Goal: Browse casually: Explore the website without a specific task or goal

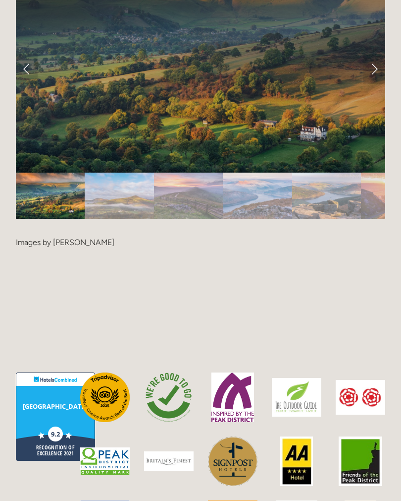
scroll to position [2104, 0]
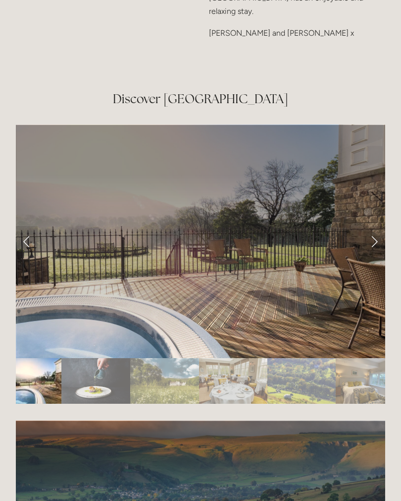
scroll to position [1653, 0]
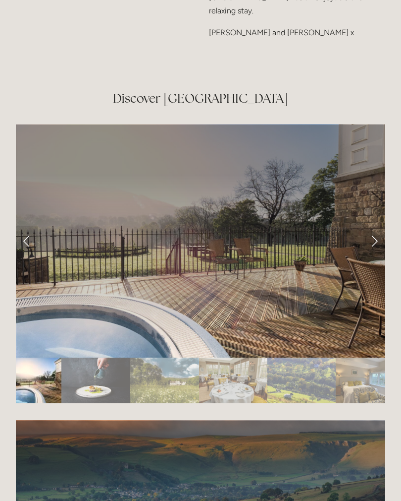
click at [370, 226] on link "Next Slide" at bounding box center [375, 241] width 22 height 30
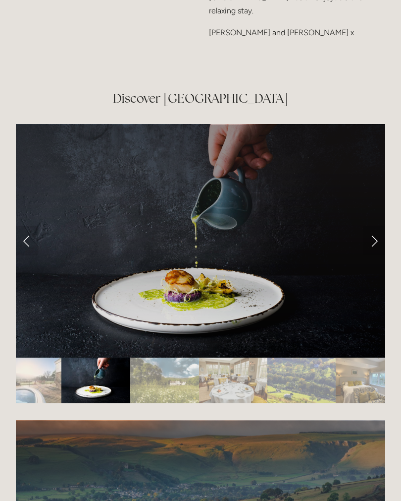
click at [370, 226] on link "Next Slide" at bounding box center [375, 241] width 22 height 30
click at [372, 226] on link "Next Slide" at bounding box center [375, 241] width 22 height 30
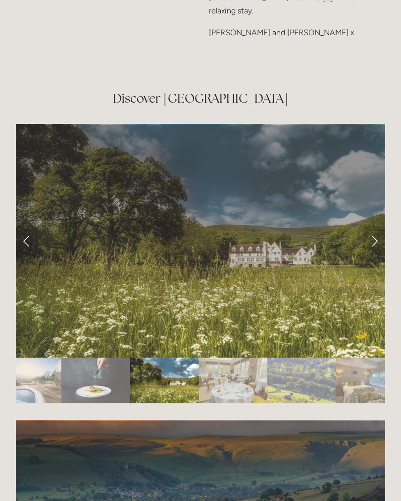
click at [367, 226] on link "Next Slide" at bounding box center [375, 241] width 22 height 30
click at [369, 226] on link "Next Slide" at bounding box center [375, 241] width 22 height 30
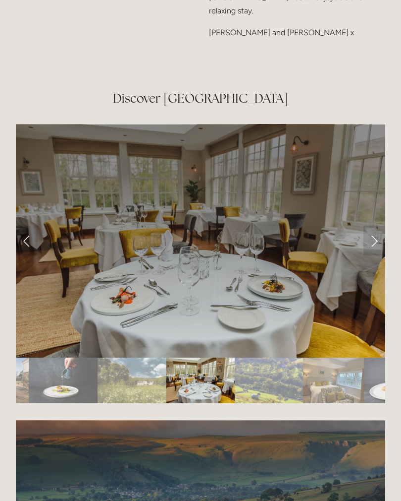
click at [371, 226] on link "Next Slide" at bounding box center [375, 241] width 22 height 30
click at [375, 226] on link "Next Slide" at bounding box center [375, 241] width 22 height 30
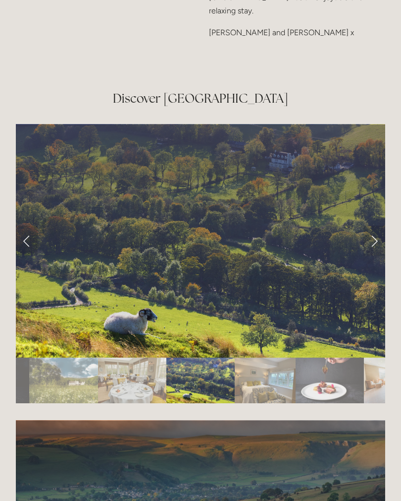
click at [371, 227] on link "Next Slide" at bounding box center [375, 241] width 22 height 30
click at [375, 227] on link "Next Slide" at bounding box center [375, 241] width 22 height 30
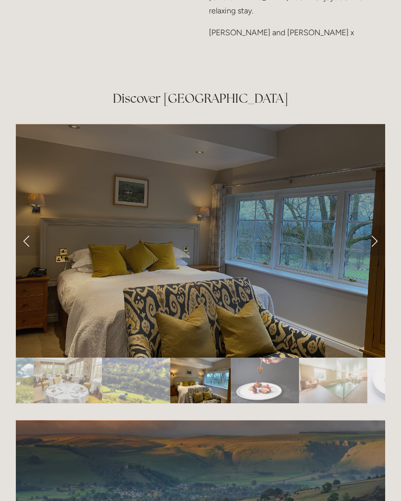
click at [374, 228] on link "Next Slide" at bounding box center [375, 241] width 22 height 30
click at [375, 226] on link "Next Slide" at bounding box center [375, 241] width 22 height 30
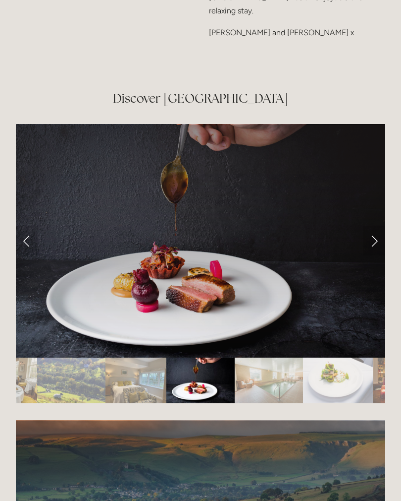
click at [373, 228] on link "Next Slide" at bounding box center [375, 241] width 22 height 30
click at [375, 226] on link "Next Slide" at bounding box center [375, 241] width 22 height 30
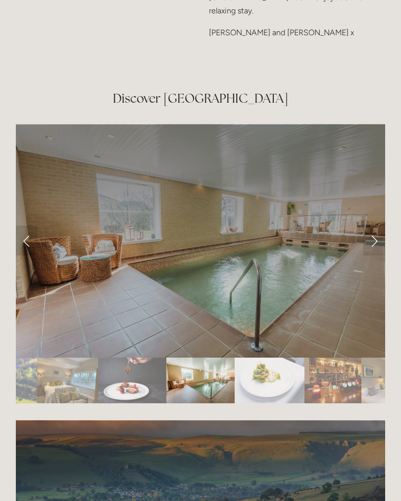
click at [371, 229] on link "Next Slide" at bounding box center [375, 241] width 22 height 30
click at [378, 226] on link "Next Slide" at bounding box center [375, 241] width 22 height 30
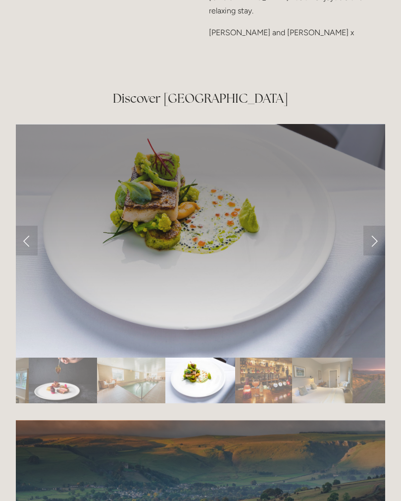
click at [375, 226] on link "Next Slide" at bounding box center [375, 241] width 22 height 30
click at [373, 226] on link "Next Slide" at bounding box center [375, 241] width 22 height 30
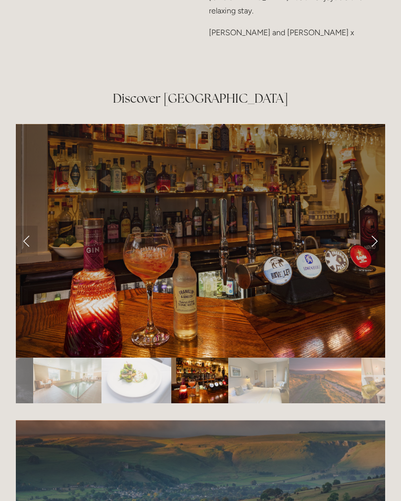
click at [374, 226] on link "Next Slide" at bounding box center [375, 241] width 22 height 30
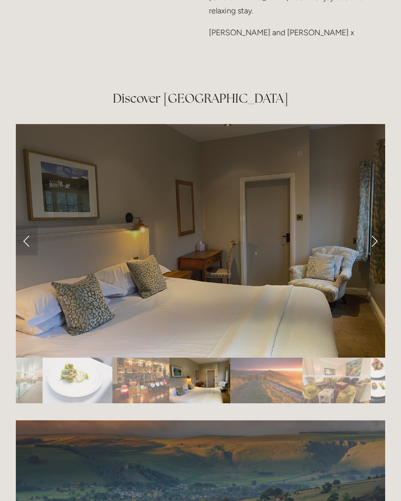
click at [371, 229] on link "Next Slide" at bounding box center [375, 241] width 22 height 30
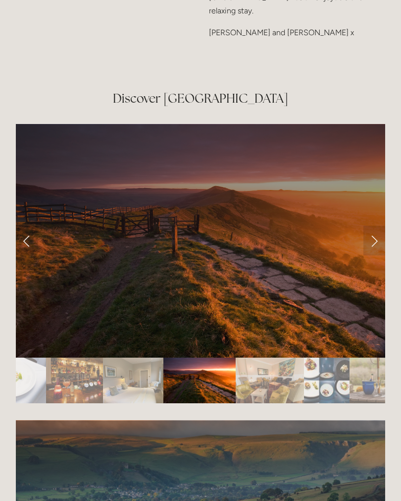
click at [371, 230] on link "Next Slide" at bounding box center [375, 241] width 22 height 30
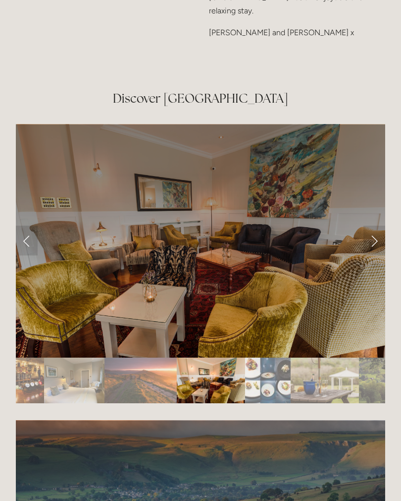
click at [369, 232] on link "Next Slide" at bounding box center [375, 241] width 22 height 30
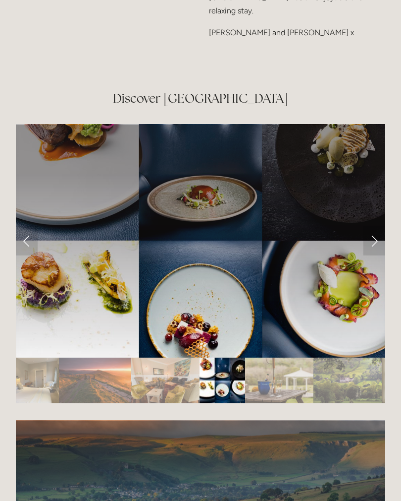
click at [370, 230] on link "Next Slide" at bounding box center [375, 241] width 22 height 30
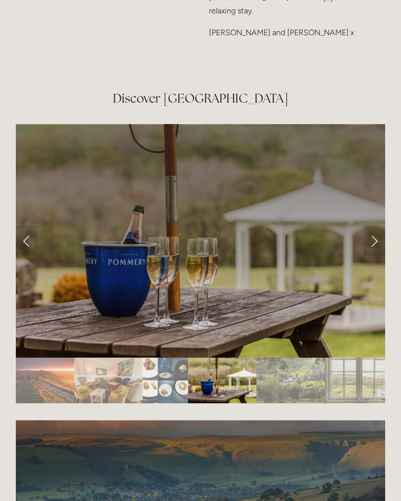
click at [372, 228] on link "Next Slide" at bounding box center [375, 241] width 22 height 30
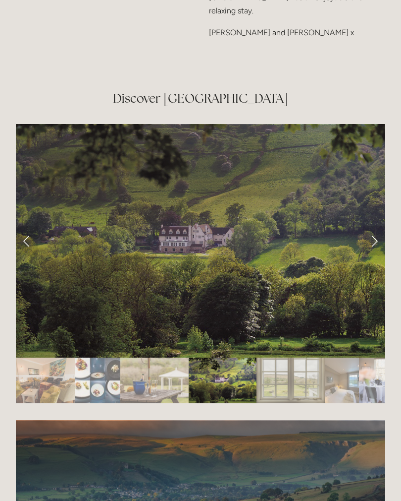
click at [370, 230] on link "Next Slide" at bounding box center [375, 241] width 22 height 30
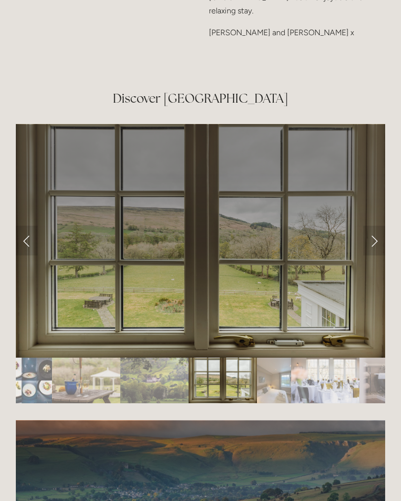
click at [369, 231] on link "Next Slide" at bounding box center [375, 241] width 22 height 30
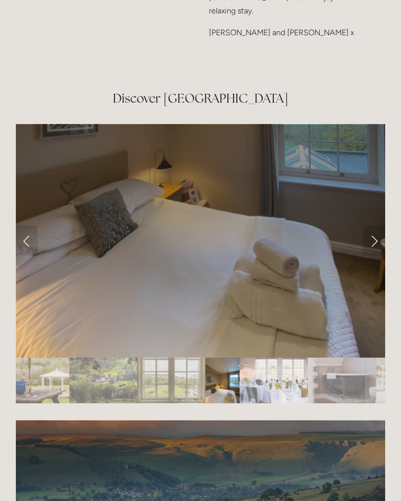
click at [371, 230] on link "Next Slide" at bounding box center [375, 241] width 22 height 30
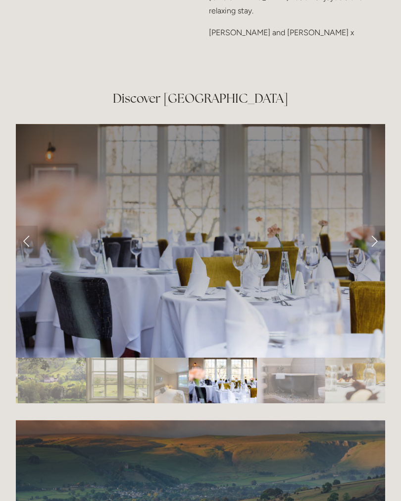
click at [368, 233] on link "Next Slide" at bounding box center [375, 241] width 22 height 30
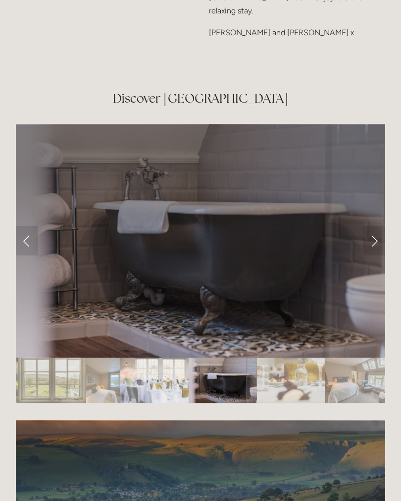
click at [367, 236] on link "Next Slide" at bounding box center [375, 241] width 22 height 30
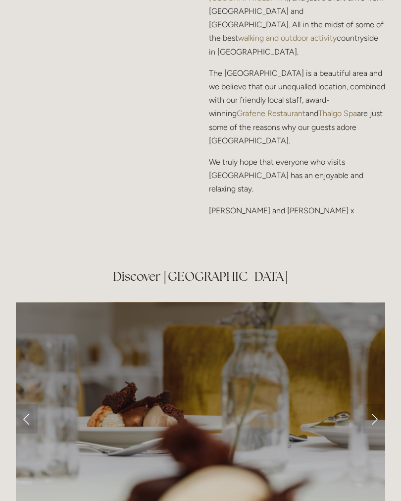
scroll to position [1470, 0]
